Goal: Check status: Check status

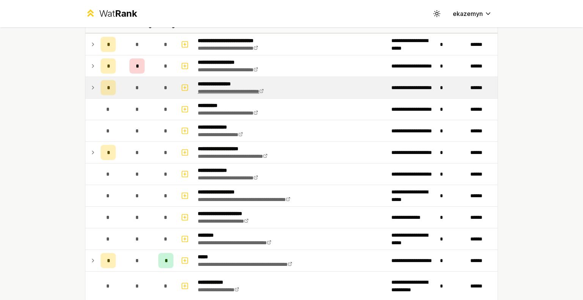
scroll to position [57, 0]
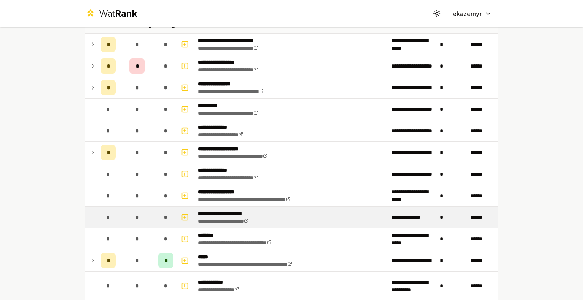
click at [151, 222] on td "*" at bounding box center [137, 217] width 36 height 21
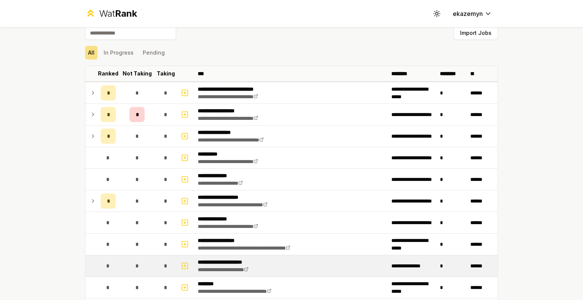
scroll to position [0, 0]
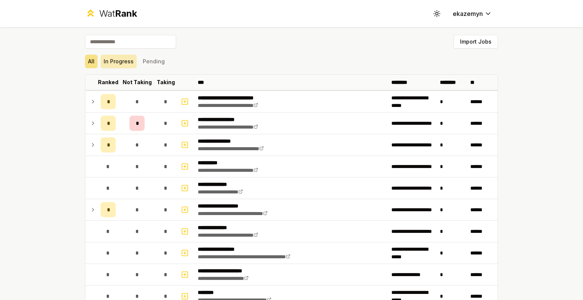
click at [120, 61] on button "In Progress" at bounding box center [119, 62] width 36 height 14
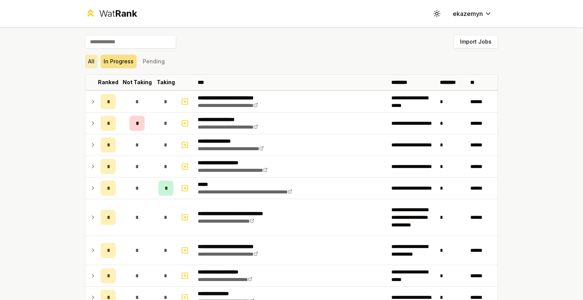
click at [92, 57] on button "All" at bounding box center [91, 62] width 13 height 14
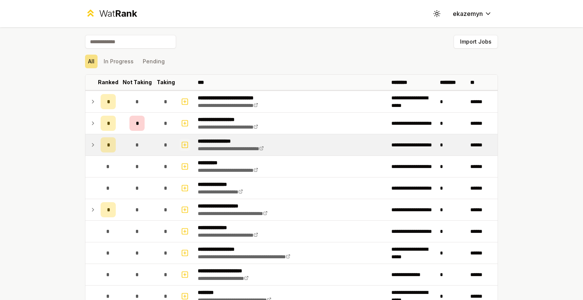
scroll to position [64, 0]
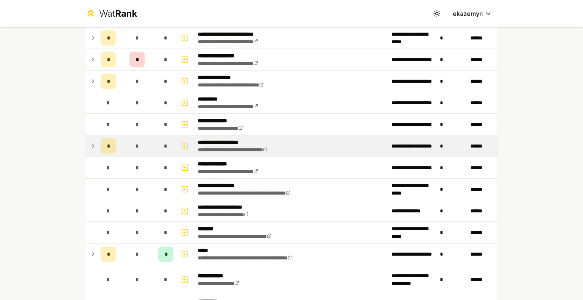
click at [155, 149] on td "*" at bounding box center [165, 145] width 21 height 21
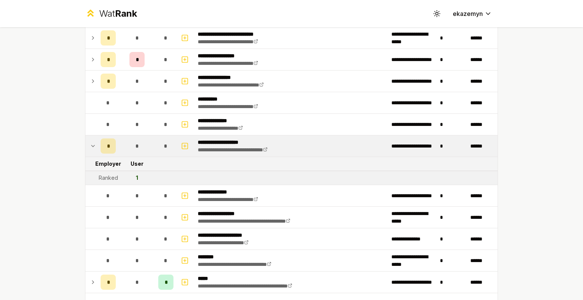
click at [104, 175] on div "Ranked" at bounding box center [108, 178] width 19 height 8
click at [132, 182] on td "1" at bounding box center [137, 178] width 36 height 14
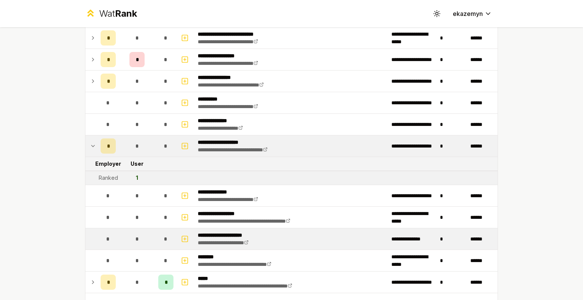
click at [374, 238] on td "**********" at bounding box center [291, 238] width 193 height 21
click at [145, 235] on td "*" at bounding box center [137, 238] width 36 height 21
click at [186, 236] on button "button" at bounding box center [184, 239] width 11 height 12
select select
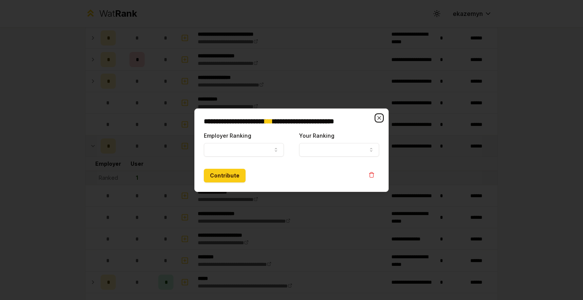
click at [379, 118] on icon "button" at bounding box center [379, 118] width 6 height 6
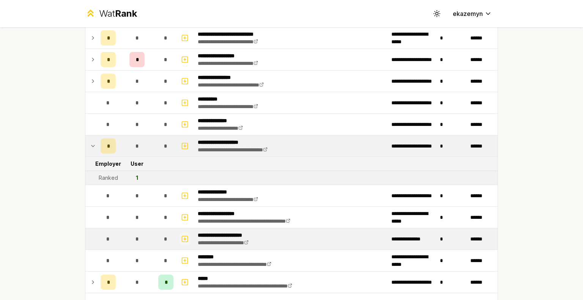
click at [185, 238] on icon "button" at bounding box center [185, 239] width 0 height 3
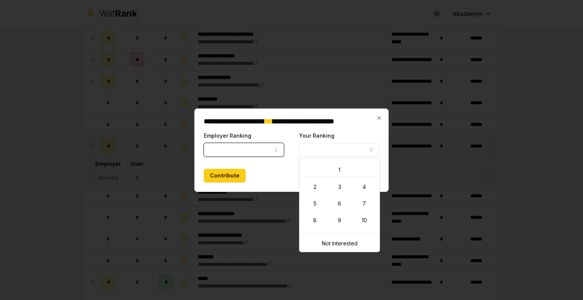
click at [322, 148] on button "Your Ranking" at bounding box center [339, 150] width 80 height 14
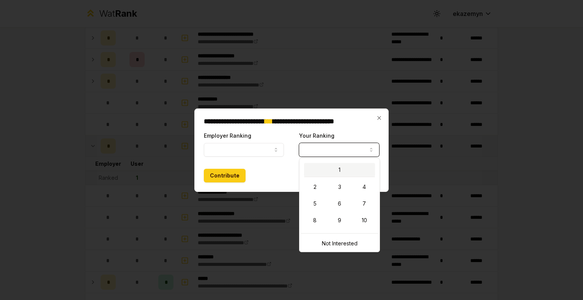
select select "*"
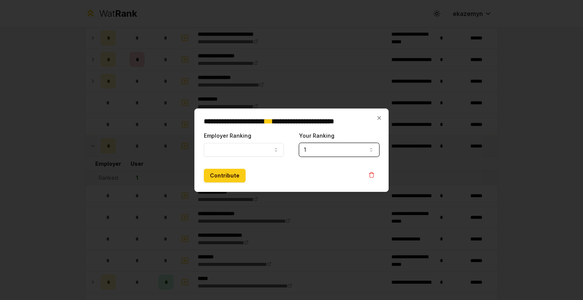
click at [264, 147] on button "Employer Ranking" at bounding box center [244, 150] width 80 height 14
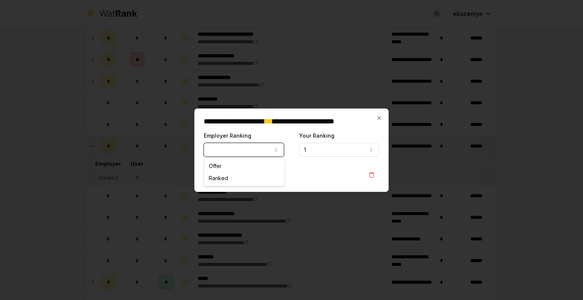
select select "******"
click at [372, 175] on icon "button" at bounding box center [371, 175] width 6 height 6
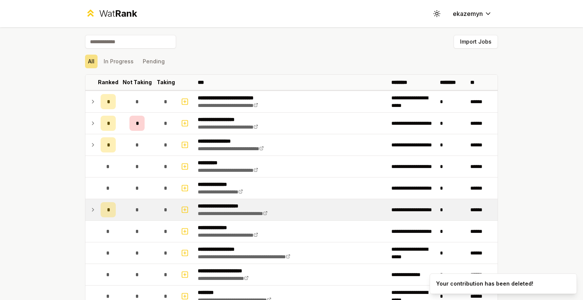
scroll to position [103, 0]
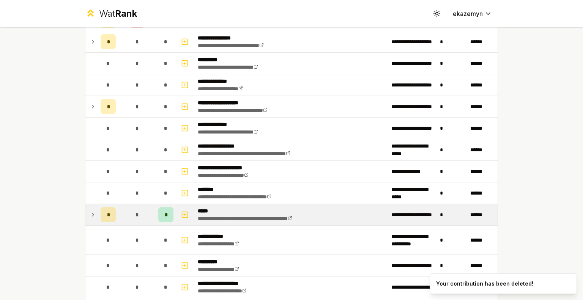
click at [254, 208] on p "*****" at bounding box center [260, 211] width 124 height 8
